Goal: Information Seeking & Learning: Learn about a topic

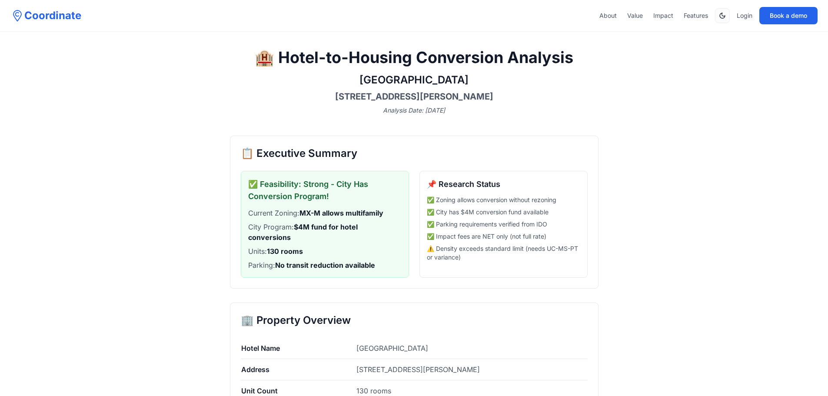
drag, startPoint x: 421, startPoint y: 55, endPoint x: 558, endPoint y: 72, distance: 138.7
click at [558, 72] on div "🏨 Hotel-to-Housing Conversion Analysis La Quinta Inn & Suites Albuquerque North…" at bounding box center [414, 82] width 368 height 66
click at [567, 69] on div "🏨 Hotel-to-Housing Conversion Analysis La Quinta Inn & Suites Albuquerque North…" at bounding box center [414, 82] width 368 height 66
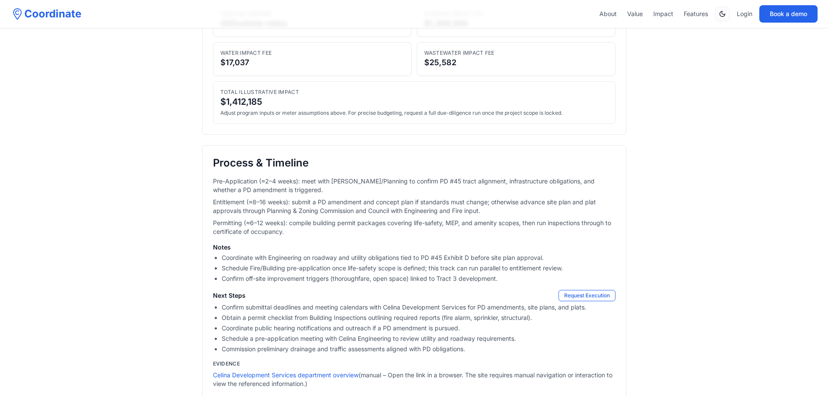
scroll to position [2389, 0]
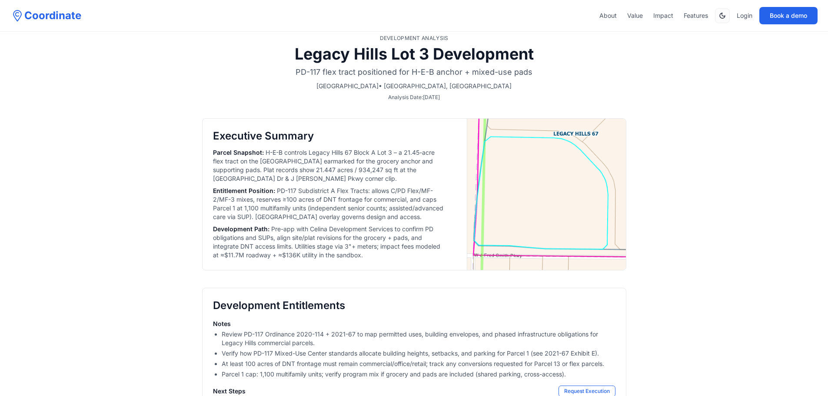
select select "**"
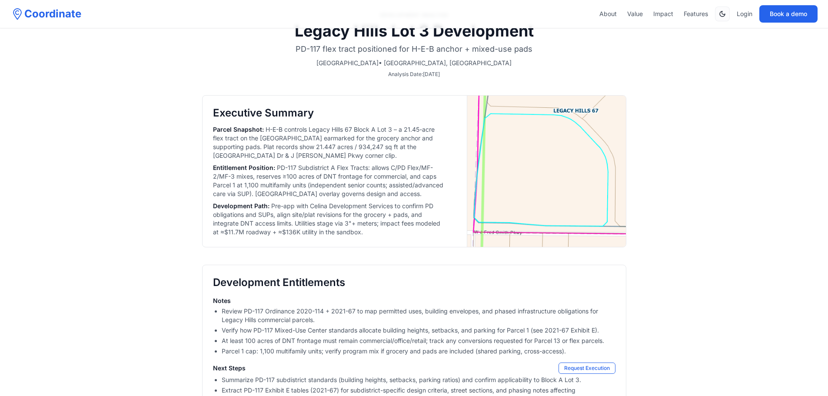
scroll to position [43, 0]
